Goal: Check status: Verify the current state of an ongoing process or item

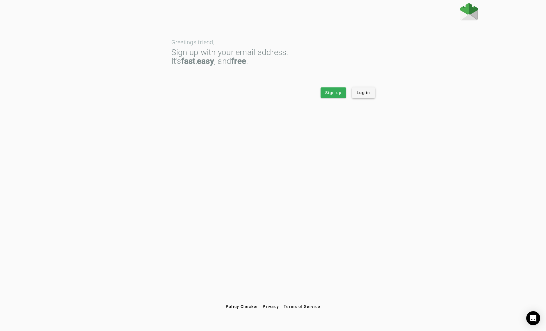
click at [365, 91] on span "Log in" at bounding box center [364, 93] width 14 height 6
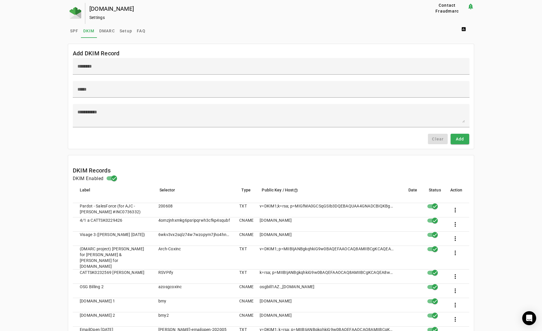
drag, startPoint x: 108, startPoint y: 249, endPoint x: 79, endPoint y: 247, distance: 28.3
click at [79, 247] on mat-cell "(DMARC project) [PERSON_NAME] for [PERSON_NAME] & [PERSON_NAME] for [DOMAIN_NAM…" at bounding box center [113, 258] width 81 height 24
copy mat-cell "DMARC project"
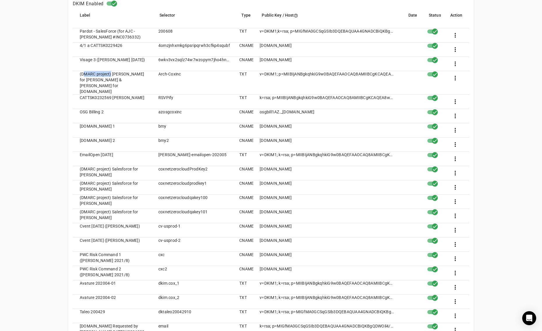
scroll to position [204, 0]
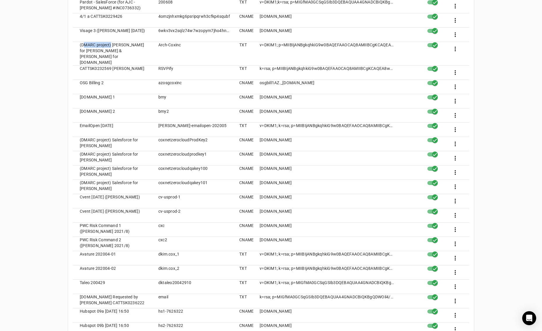
drag, startPoint x: 107, startPoint y: 150, endPoint x: 78, endPoint y: 150, distance: 29.4
click at [78, 151] on mat-cell "(DMARC project) Salesforce for [PERSON_NAME]" at bounding box center [113, 158] width 81 height 14
copy mat-cell "[PERSON_NAME]"
